Goal: Download file/media

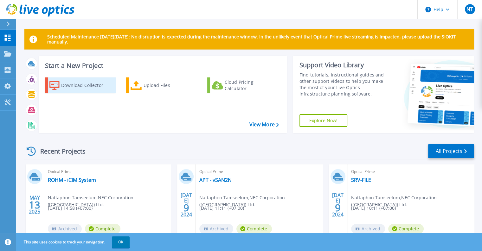
click at [77, 85] on div "Download Collector" at bounding box center [86, 85] width 51 height 13
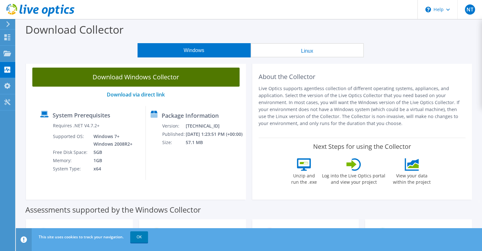
click at [163, 79] on link "Download Windows Collector" at bounding box center [135, 76] width 207 height 19
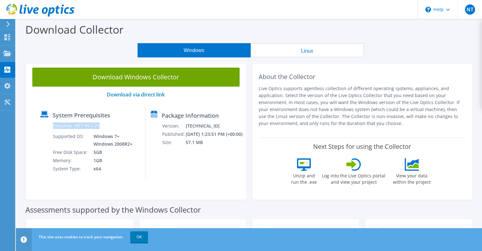
drag, startPoint x: 51, startPoint y: 124, endPoint x: 109, endPoint y: 126, distance: 58.0
click at [109, 126] on div "Requires .NET V4.7.2+ Supported OS: Windows 7+ Windows 2008R2+ Free Disk Space:…" at bounding box center [86, 146] width 93 height 51
copy div "Requires .NET V4.7.2+"
